Goal: Information Seeking & Learning: Learn about a topic

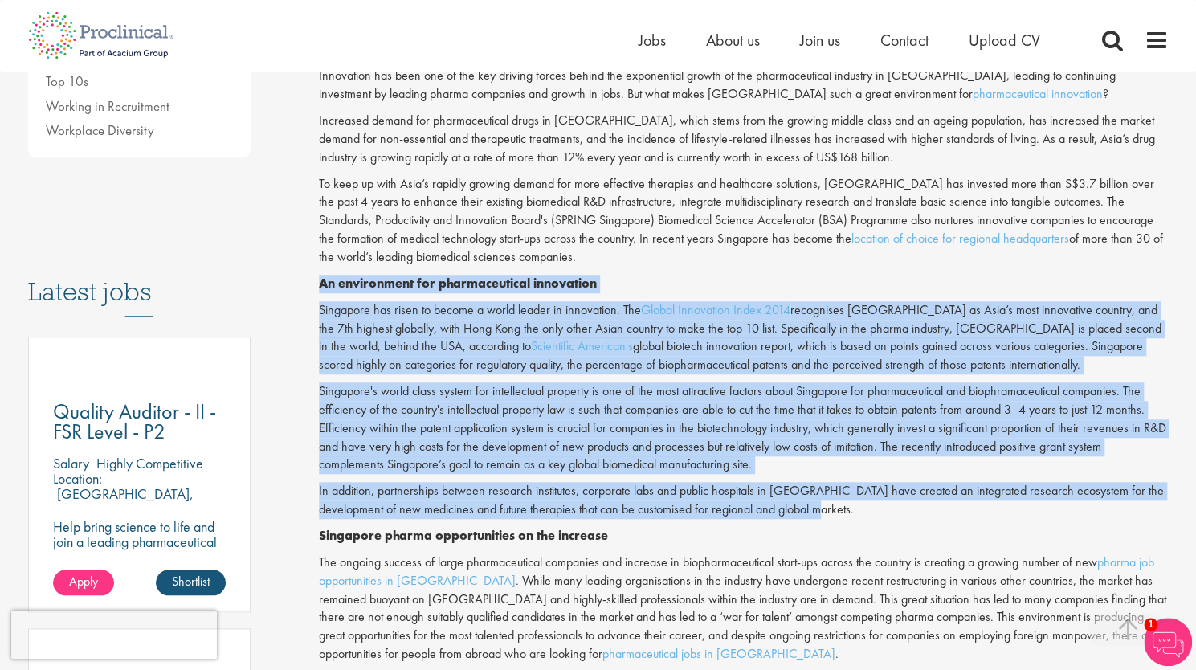
drag, startPoint x: 321, startPoint y: 282, endPoint x: 791, endPoint y: 503, distance: 519.2
click at [791, 503] on div "Innovation has been one of the key driving forces behind the exponential growth…" at bounding box center [744, 446] width 850 height 759
click at [791, 503] on p "In addition, partnerships between research institutes, corporate labs and publi…" at bounding box center [744, 500] width 850 height 37
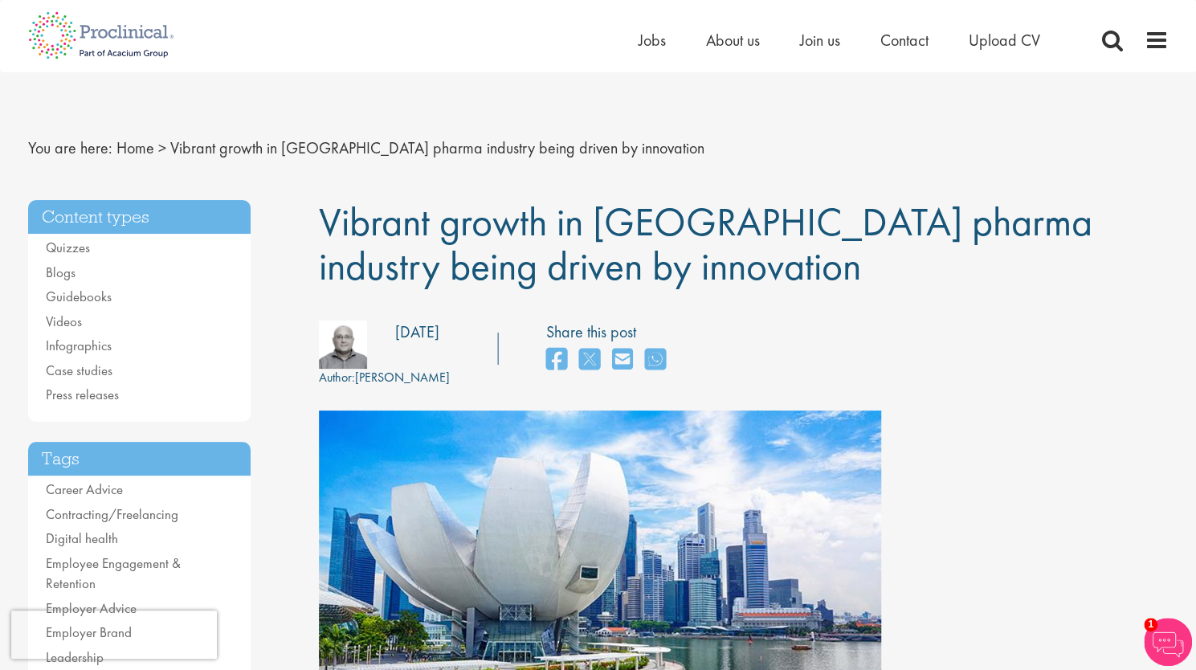
drag, startPoint x: 326, startPoint y: 218, endPoint x: 696, endPoint y: 263, distance: 372.1
click at [696, 263] on h1 "Vibrant growth in [GEOGRAPHIC_DATA] pharma industry being driven by innovation" at bounding box center [744, 244] width 850 height 88
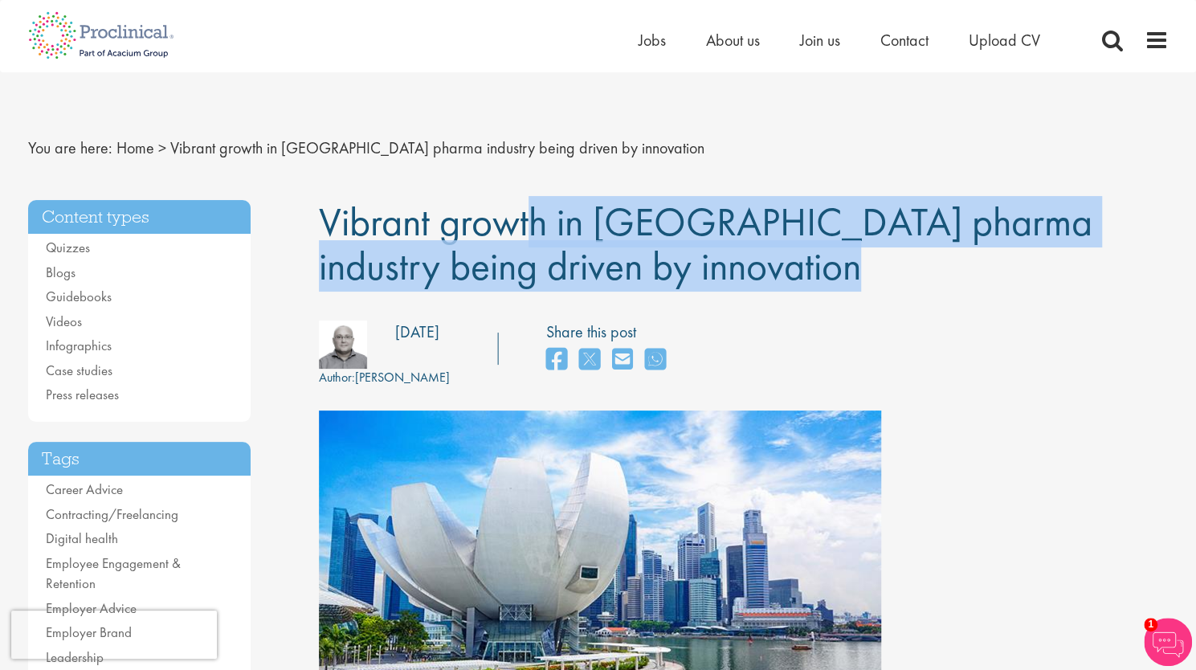
drag, startPoint x: 696, startPoint y: 263, endPoint x: 356, endPoint y: 208, distance: 344.1
click at [356, 208] on h1 "Vibrant growth in [GEOGRAPHIC_DATA] pharma industry being driven by innovation" at bounding box center [744, 244] width 850 height 88
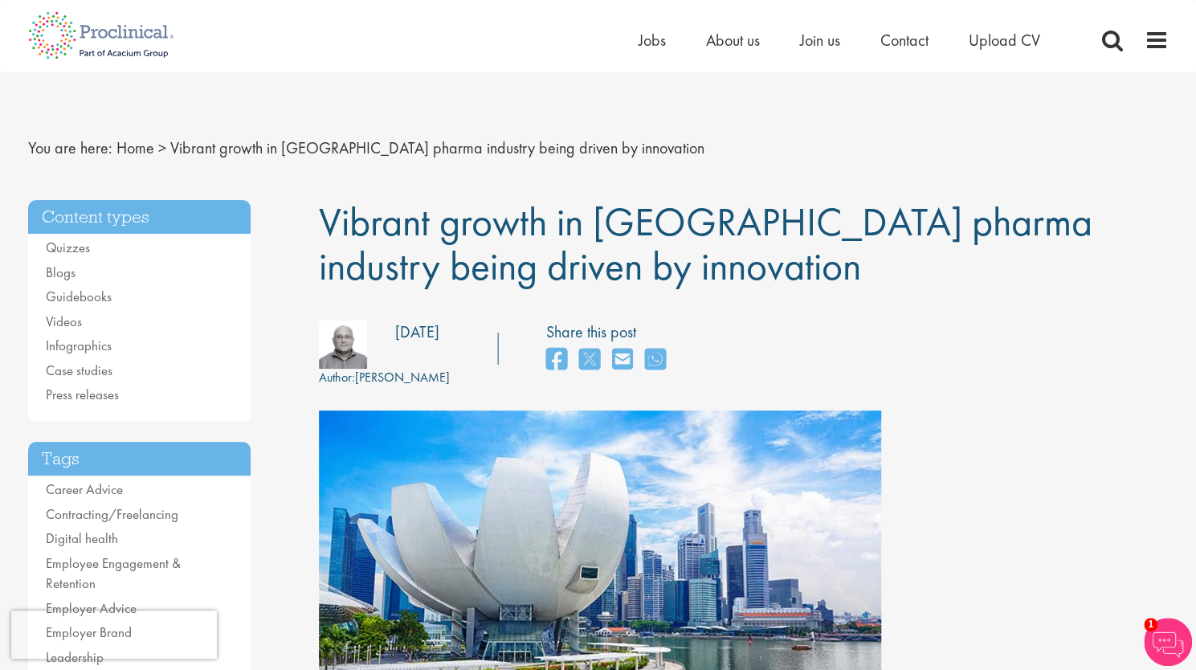
drag, startPoint x: 315, startPoint y: 226, endPoint x: 678, endPoint y: 266, distance: 365.2
click at [678, 266] on h1 "Vibrant growth in [GEOGRAPHIC_DATA] pharma industry being driven by innovation" at bounding box center [744, 244] width 850 height 88
drag, startPoint x: 678, startPoint y: 266, endPoint x: 322, endPoint y: 229, distance: 357.7
click at [322, 229] on h1 "Vibrant growth in [GEOGRAPHIC_DATA] pharma industry being driven by innovation" at bounding box center [744, 244] width 850 height 88
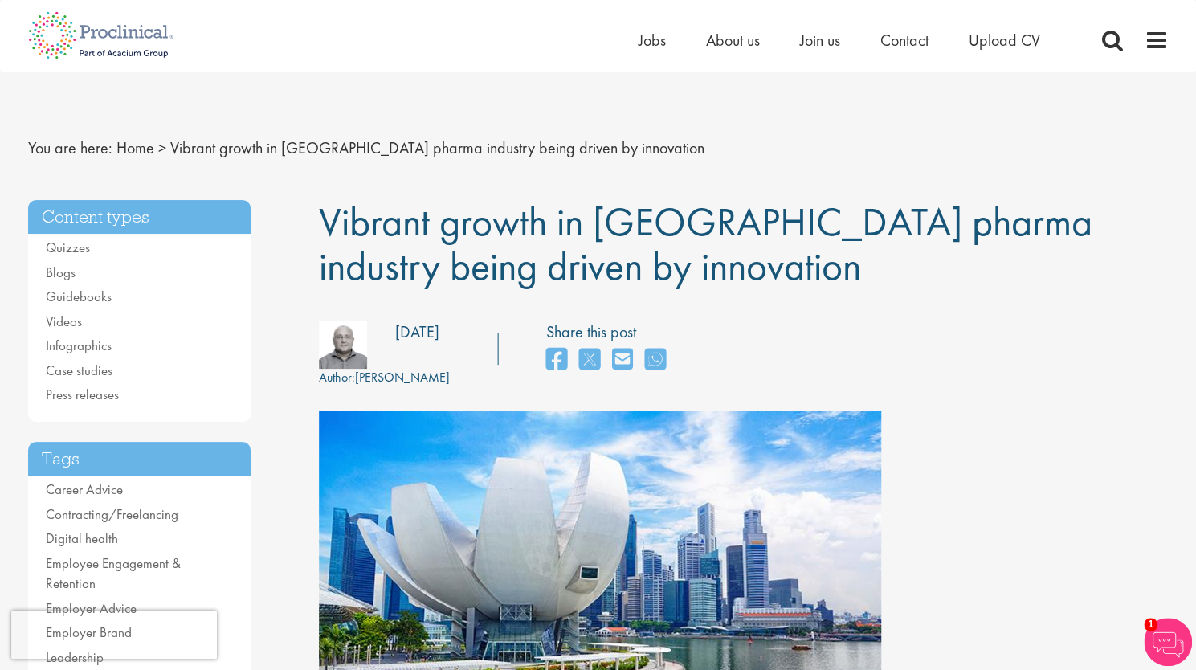
click at [322, 229] on span "Vibrant growth in [GEOGRAPHIC_DATA] pharma industry being driven by innovation" at bounding box center [705, 244] width 773 height 96
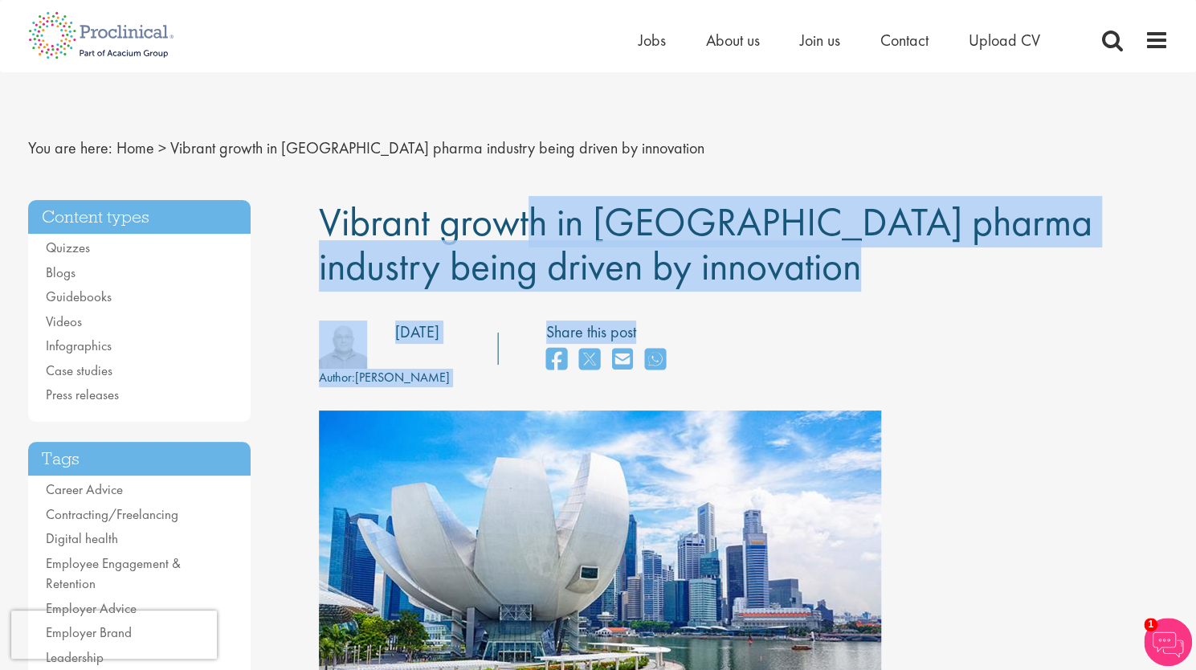
drag, startPoint x: 316, startPoint y: 219, endPoint x: 701, endPoint y: 291, distance: 392.1
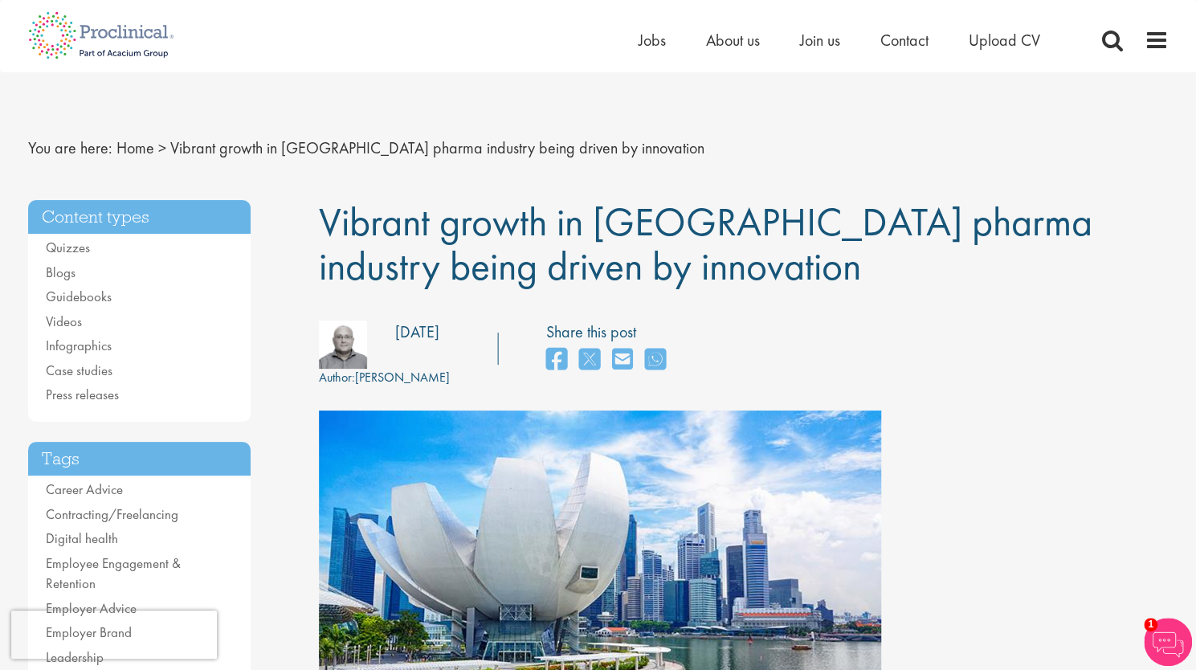
drag, startPoint x: 631, startPoint y: 267, endPoint x: 320, endPoint y: 202, distance: 318.5
click at [320, 202] on span "Vibrant growth in [GEOGRAPHIC_DATA] pharma industry being driven by innovation" at bounding box center [705, 244] width 773 height 96
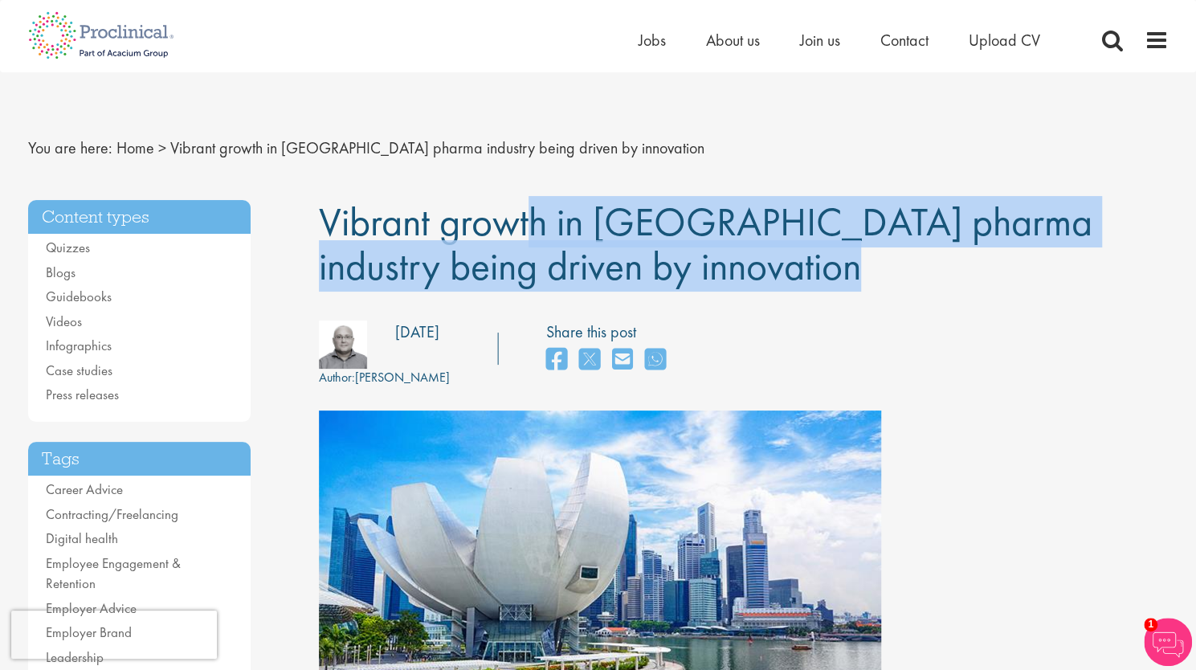
drag, startPoint x: 320, startPoint y: 202, endPoint x: 652, endPoint y: 253, distance: 336.5
click at [652, 253] on h1 "Vibrant growth in [GEOGRAPHIC_DATA] pharma industry being driven by innovation" at bounding box center [744, 244] width 850 height 88
drag, startPoint x: 652, startPoint y: 253, endPoint x: 355, endPoint y: 181, distance: 305.8
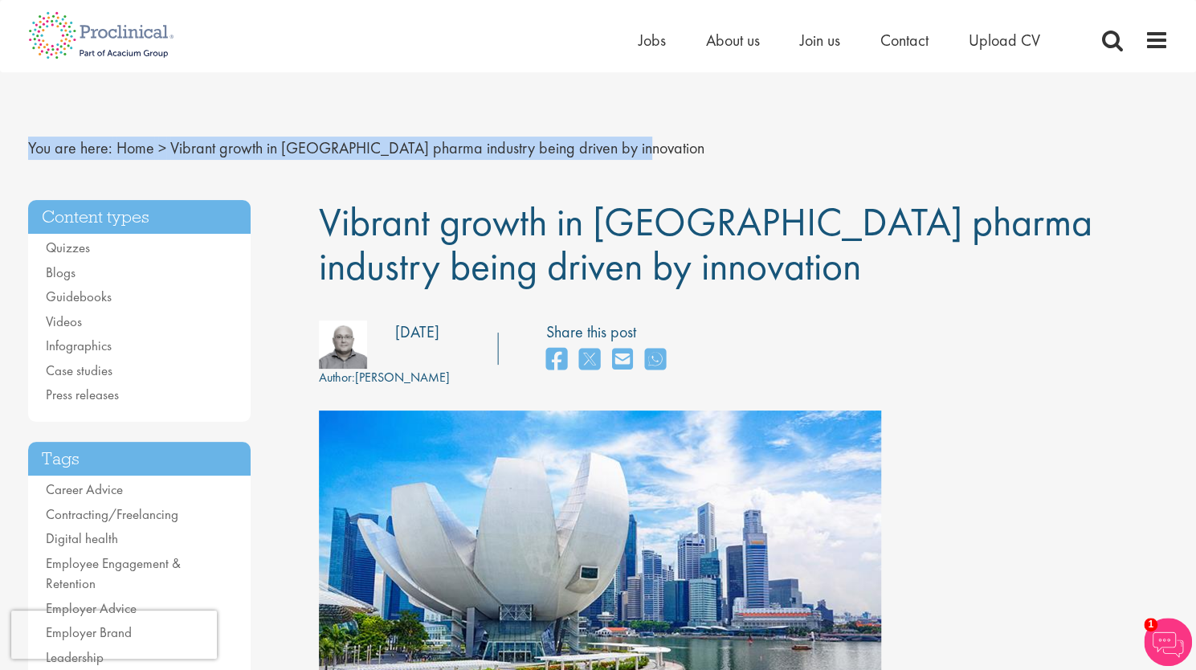
drag, startPoint x: 27, startPoint y: 148, endPoint x: 636, endPoint y: 144, distance: 608.8
click at [636, 144] on nav "You are here: Home > Vibrant growth in [GEOGRAPHIC_DATA] pharma industry being …" at bounding box center [598, 148] width 1140 height 39
drag, startPoint x: 636, startPoint y: 144, endPoint x: 29, endPoint y: 109, distance: 608.2
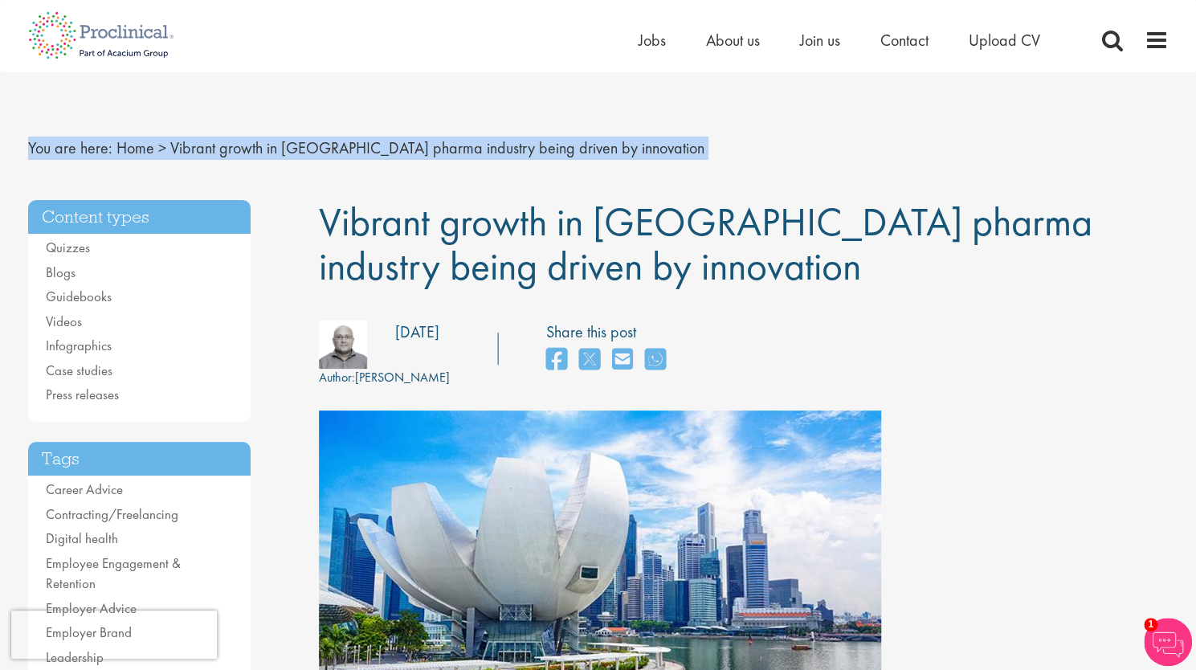
drag, startPoint x: 27, startPoint y: 142, endPoint x: 686, endPoint y: 147, distance: 658.6
click at [686, 147] on nav "You are here: Home > Vibrant growth in [GEOGRAPHIC_DATA] pharma industry being …" at bounding box center [598, 148] width 1140 height 39
drag, startPoint x: 686, startPoint y: 147, endPoint x: 20, endPoint y: 152, distance: 665.8
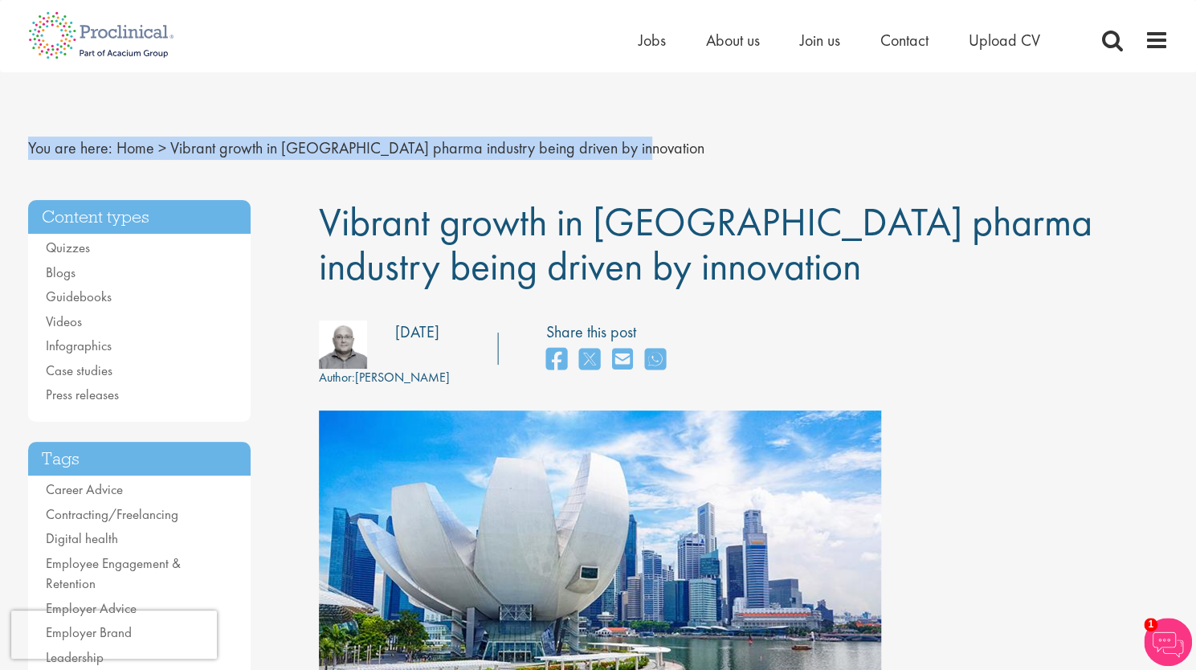
drag, startPoint x: 26, startPoint y: 146, endPoint x: 647, endPoint y: 155, distance: 621.7
click at [647, 155] on nav "You are here: Home > Vibrant growth in [GEOGRAPHIC_DATA] pharma industry being …" at bounding box center [598, 148] width 1140 height 39
